Goal: Book appointment/travel/reservation

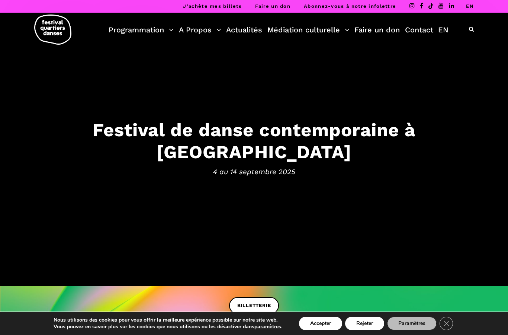
click at [327, 321] on button "Accepter" at bounding box center [320, 323] width 43 height 13
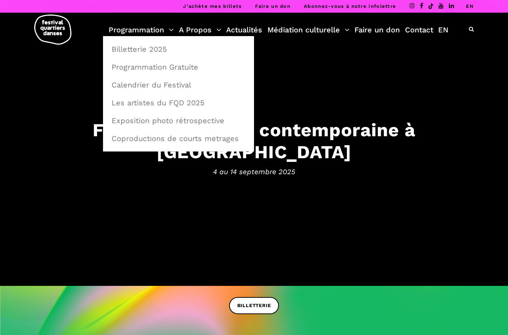
click at [190, 88] on link "Calendrier du Festival" at bounding box center [178, 84] width 143 height 17
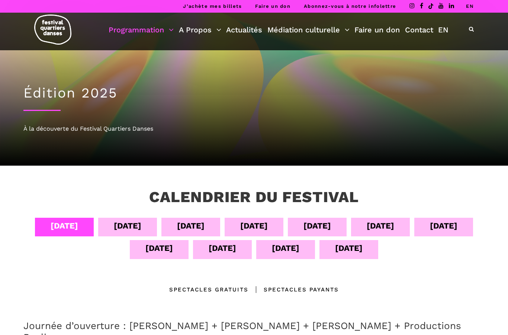
click at [381, 227] on div "09 sept" at bounding box center [381, 225] width 28 height 13
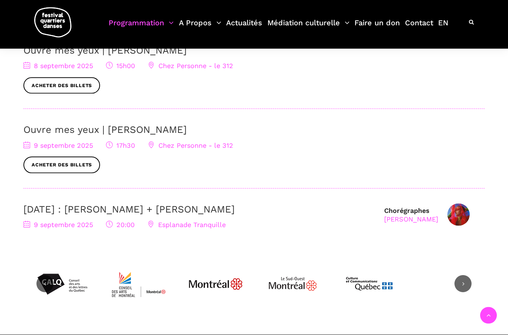
scroll to position [276, 0]
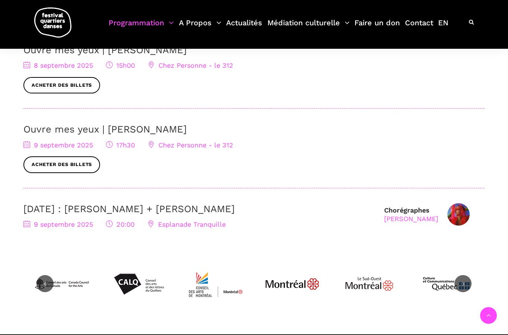
click at [235, 204] on link "[DATE] : [PERSON_NAME] + [PERSON_NAME]" at bounding box center [128, 208] width 211 height 11
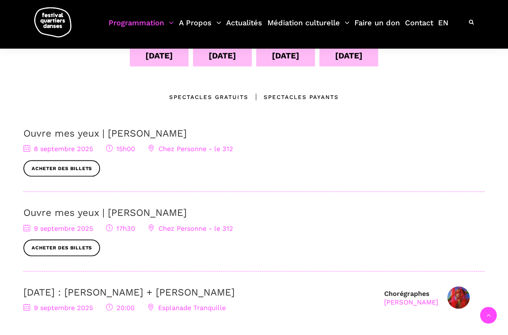
scroll to position [165, 0]
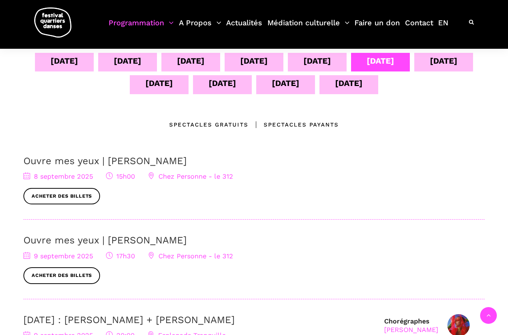
click at [187, 163] on link "Ouvre mes yeux | Charles-Alexis Desgagnés" at bounding box center [104, 160] width 163 height 11
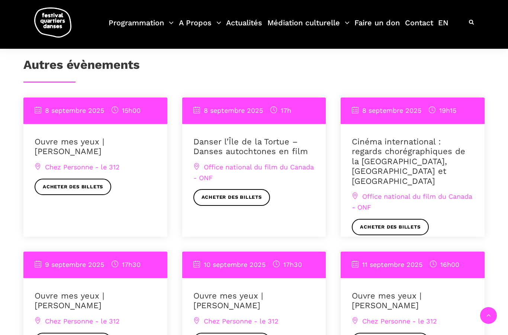
scroll to position [581, 0]
click at [104, 144] on link "Ouvre mes yeux | [PERSON_NAME]" at bounding box center [70, 146] width 70 height 19
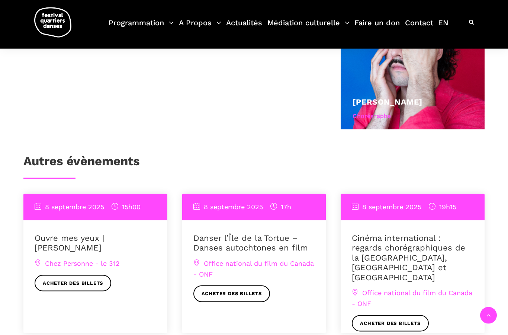
scroll to position [485, 0]
click at [107, 260] on span "Chez Personne - le 312" at bounding box center [77, 263] width 85 height 8
click at [110, 262] on span "Chez Personne - le 312" at bounding box center [77, 263] width 85 height 8
click at [74, 260] on span "Chez Personne - le 312" at bounding box center [77, 263] width 85 height 8
click at [52, 259] on span "Chez Personne - le 312" at bounding box center [77, 263] width 85 height 8
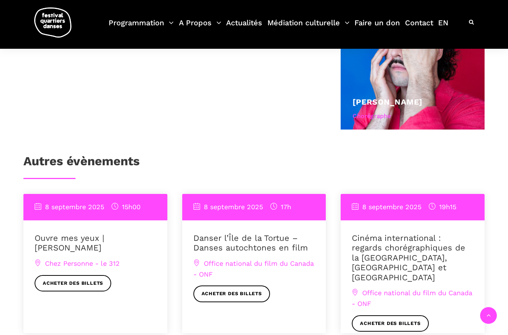
click at [42, 259] on span "Chez Personne - le 312" at bounding box center [77, 263] width 85 height 8
click at [39, 264] on span "Chez Personne - le 312" at bounding box center [77, 263] width 85 height 8
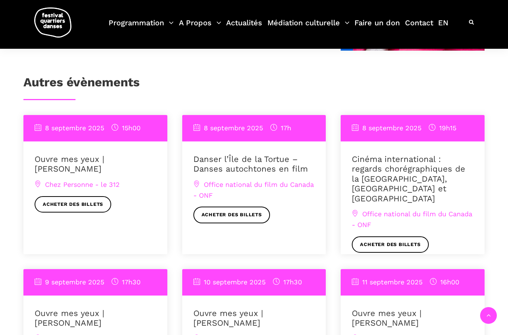
scroll to position [574, 0]
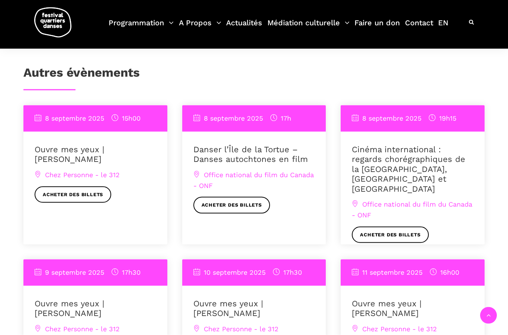
click at [119, 172] on span "Chez Personne - le 312" at bounding box center [77, 175] width 85 height 8
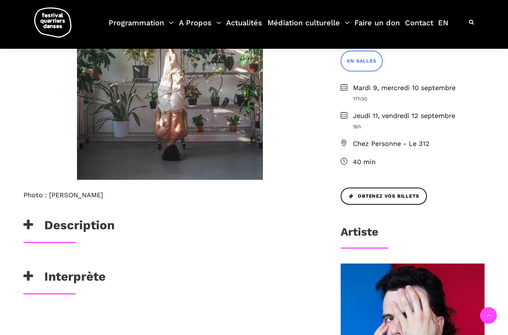
scroll to position [208, 0]
click at [423, 144] on span "Chez Personne - Le 312" at bounding box center [419, 144] width 132 height 11
click at [417, 140] on span "Chez Personne - Le 312" at bounding box center [419, 144] width 132 height 11
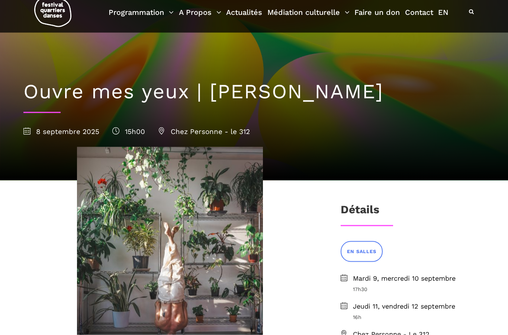
scroll to position [20, 0]
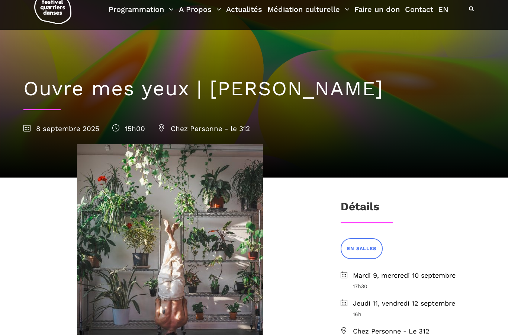
click at [242, 129] on span "Chez Personne - le 312" at bounding box center [204, 128] width 92 height 9
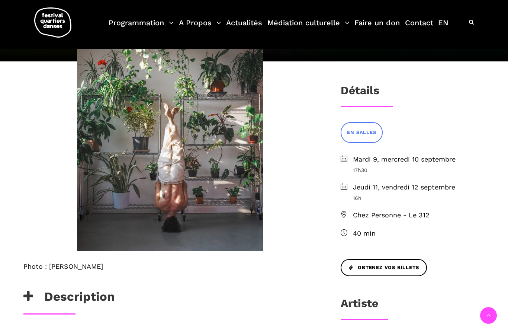
scroll to position [147, 0]
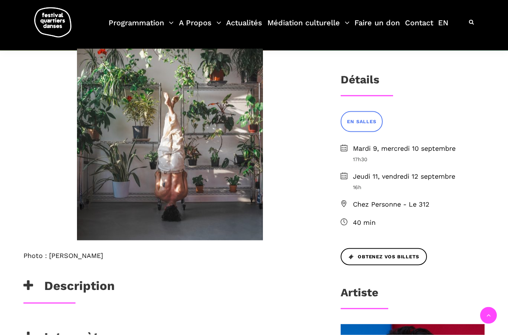
click at [369, 121] on span "EN SALLES" at bounding box center [361, 122] width 29 height 8
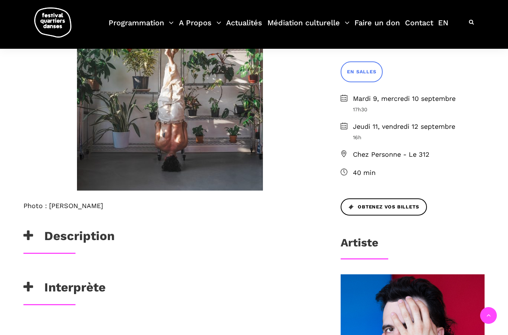
scroll to position [218, 0]
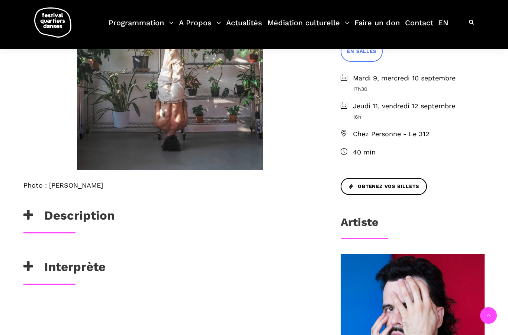
click at [383, 186] on span "Obtenez vos billets" at bounding box center [384, 187] width 70 height 8
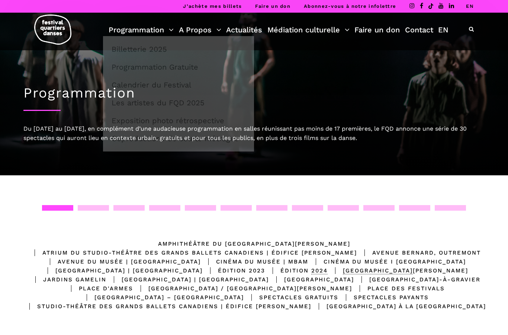
click at [145, 35] on link "Programmation" at bounding box center [141, 29] width 65 height 13
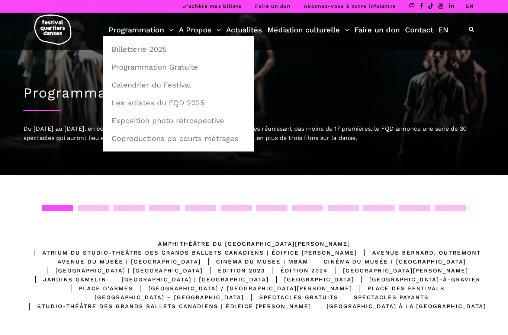
click at [142, 46] on link "Billetterie 2025" at bounding box center [178, 49] width 143 height 17
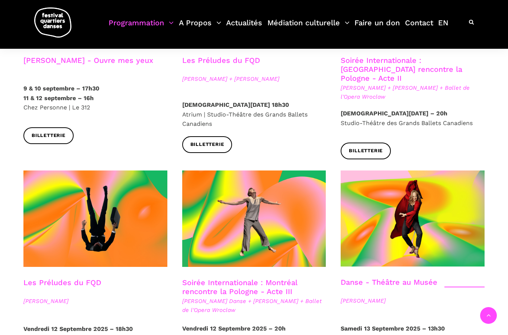
scroll to position [680, 0]
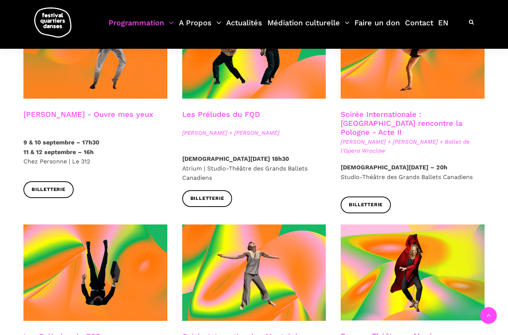
click at [435, 224] on span at bounding box center [413, 272] width 144 height 96
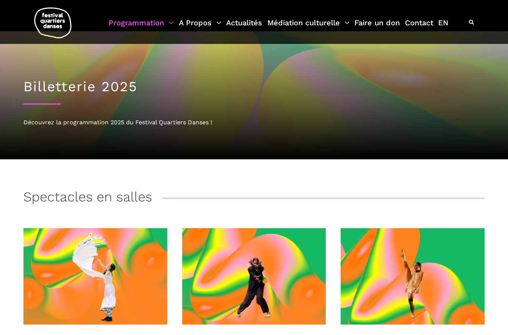
scroll to position [0, 0]
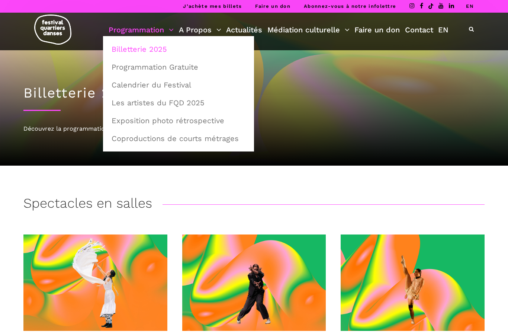
click at [166, 81] on link "Calendrier du Festival" at bounding box center [178, 84] width 143 height 17
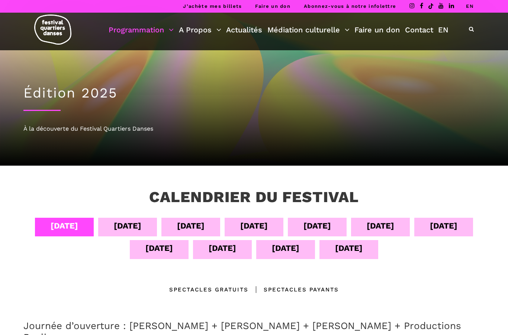
click at [386, 227] on div "[DATE]" at bounding box center [381, 225] width 28 height 13
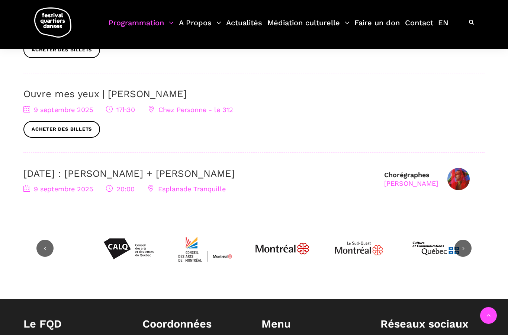
scroll to position [317, 0]
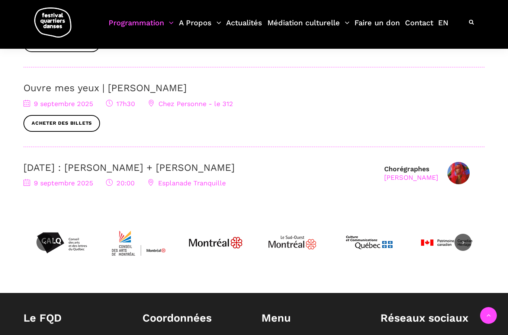
click at [66, 178] on div "[DATE] 20:00 Esplanade Tranquille" at bounding box center [199, 183] width 353 height 11
click at [70, 167] on link "[DATE] : [PERSON_NAME] + [PERSON_NAME]" at bounding box center [128, 167] width 211 height 11
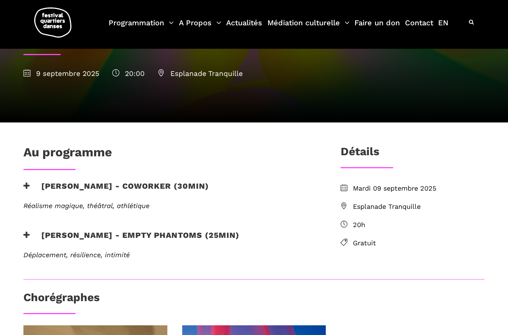
scroll to position [101, 0]
